Goal: Task Accomplishment & Management: Use online tool/utility

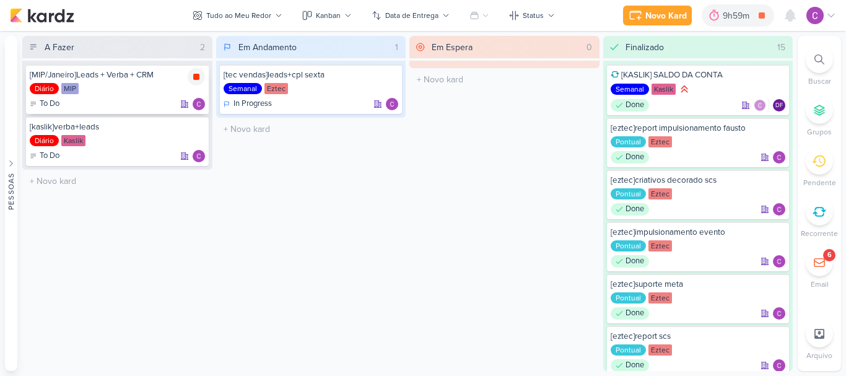
click at [198, 71] on div at bounding box center [196, 76] width 17 height 17
click at [693, 11] on div "Novo Kard" at bounding box center [684, 15] width 42 height 13
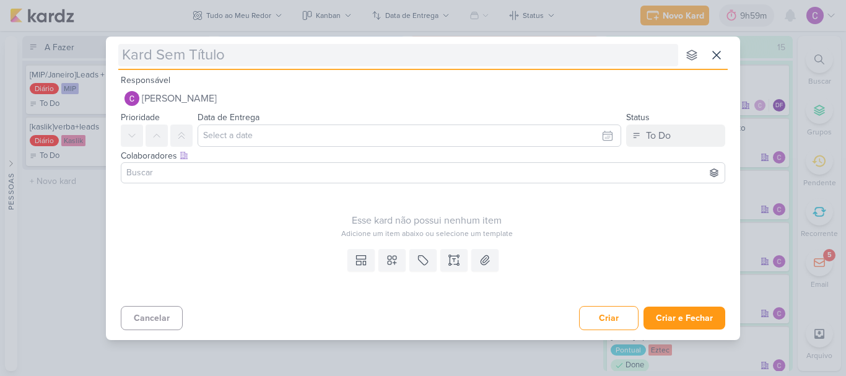
type input "["
type input "[ezt"
type input "[eztec"
type input "[eztec]"
type input "[eztec]le"
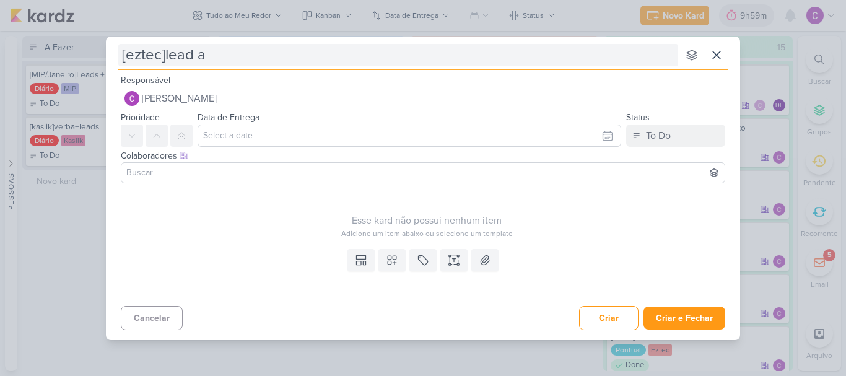
type input "[eztec]lead ad"
type input "[eztec]lead ads"
type input "[eztec]lead ads ev"
type input "[eztec]lead ads eve"
type input "[eztec]lead ads event"
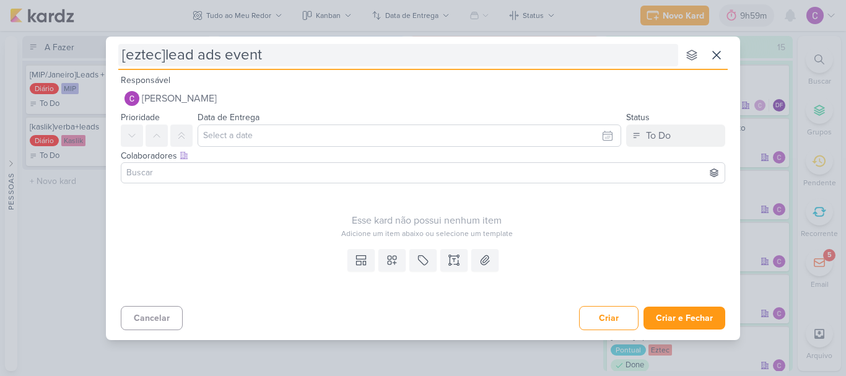
type input "[eztec]lead ads evento"
type input "[eztec]lead ads eventos"
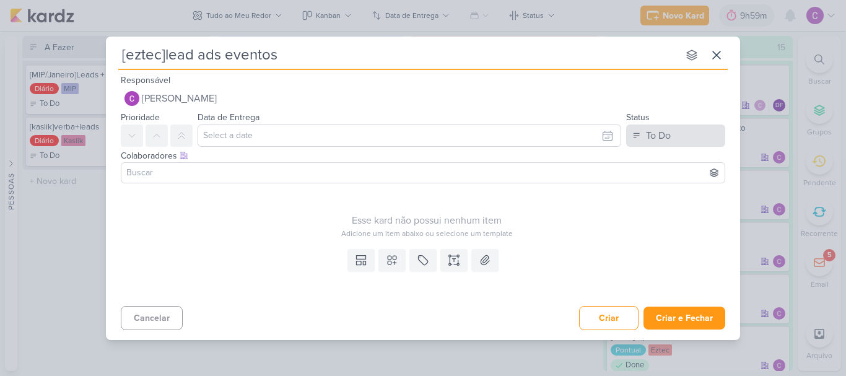
type input "[eztec]lead ads eventos"
click at [667, 138] on div "To Do" at bounding box center [658, 135] width 25 height 15
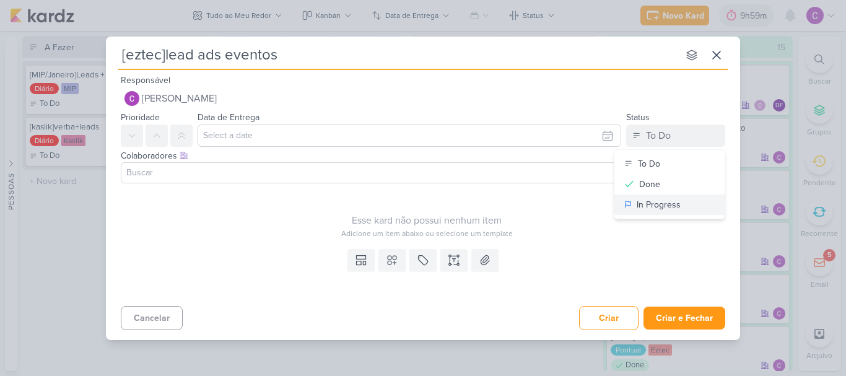
click at [670, 206] on div "In Progress" at bounding box center [659, 204] width 44 height 13
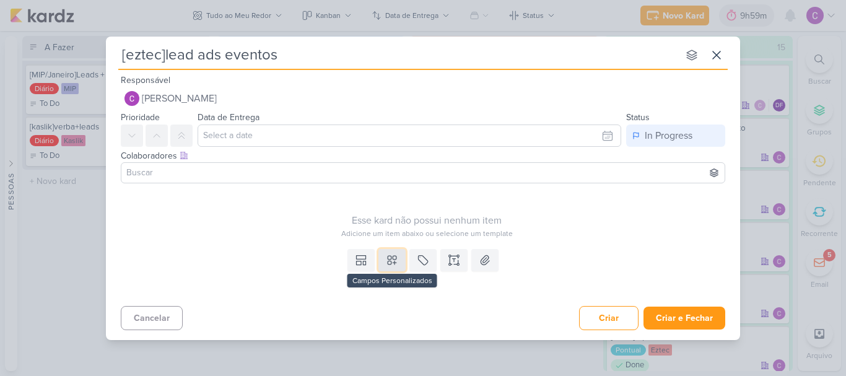
click at [401, 260] on button at bounding box center [392, 260] width 27 height 22
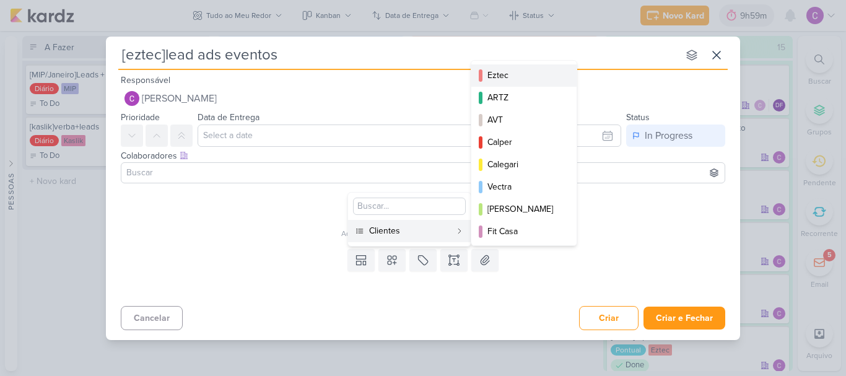
click at [498, 74] on div "Eztec" at bounding box center [525, 75] width 74 height 13
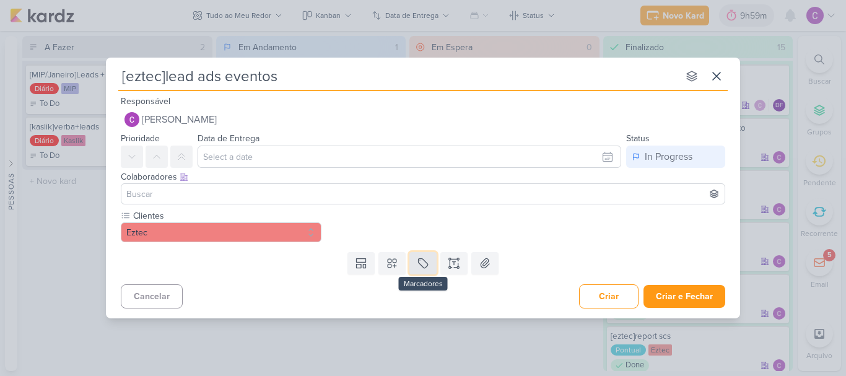
click at [418, 261] on icon at bounding box center [423, 263] width 12 height 12
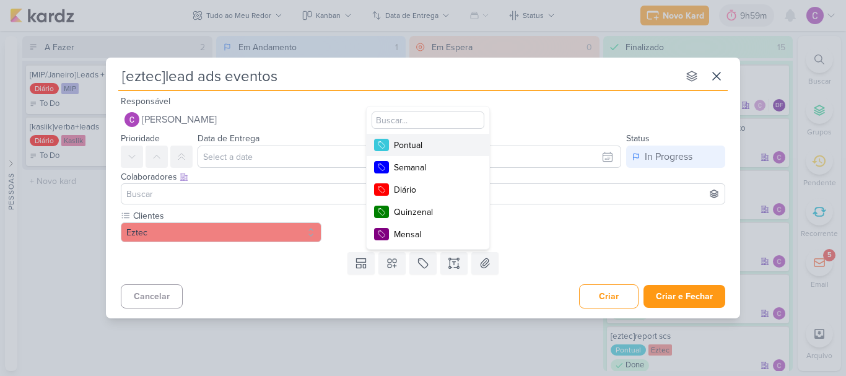
click at [423, 147] on div "Pontual" at bounding box center [434, 145] width 81 height 13
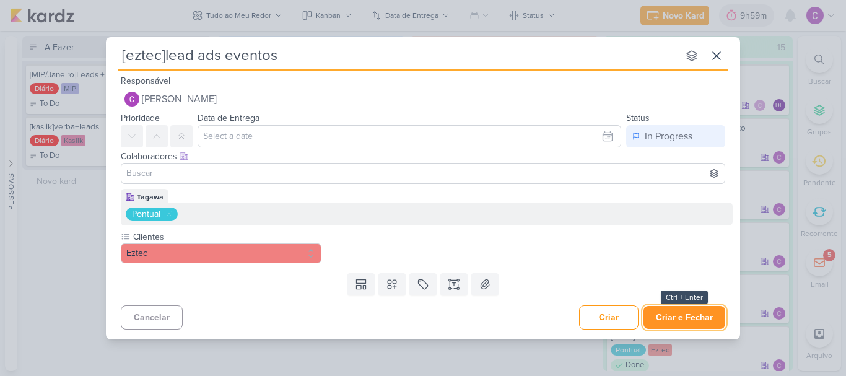
click at [693, 314] on button "Criar e Fechar" at bounding box center [685, 317] width 82 height 23
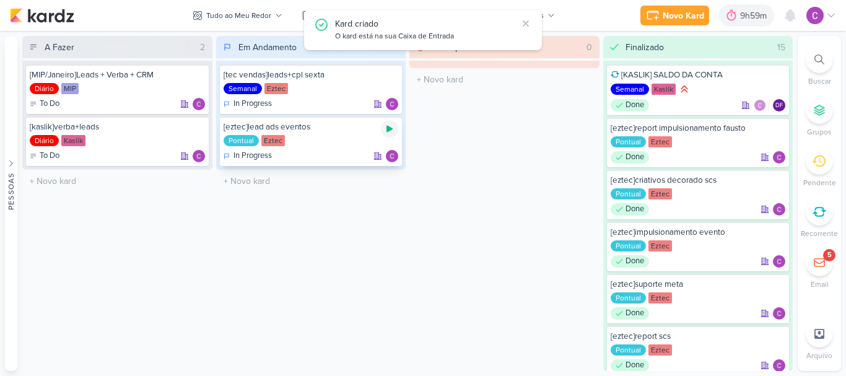
click at [387, 125] on icon at bounding box center [390, 129] width 10 height 10
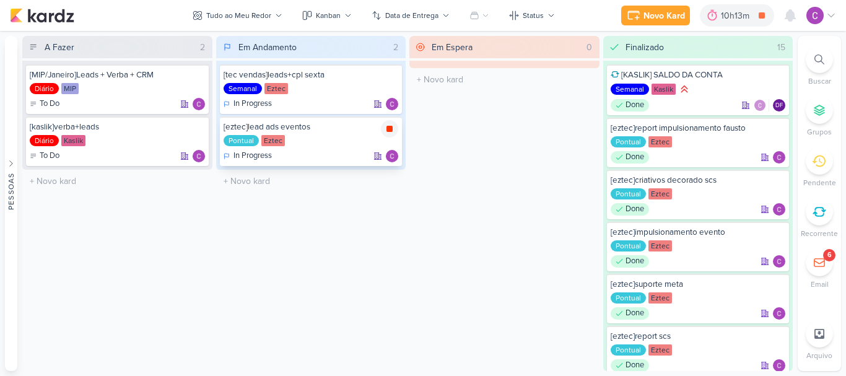
click at [391, 128] on icon at bounding box center [390, 129] width 6 height 6
